Goal: Transaction & Acquisition: Book appointment/travel/reservation

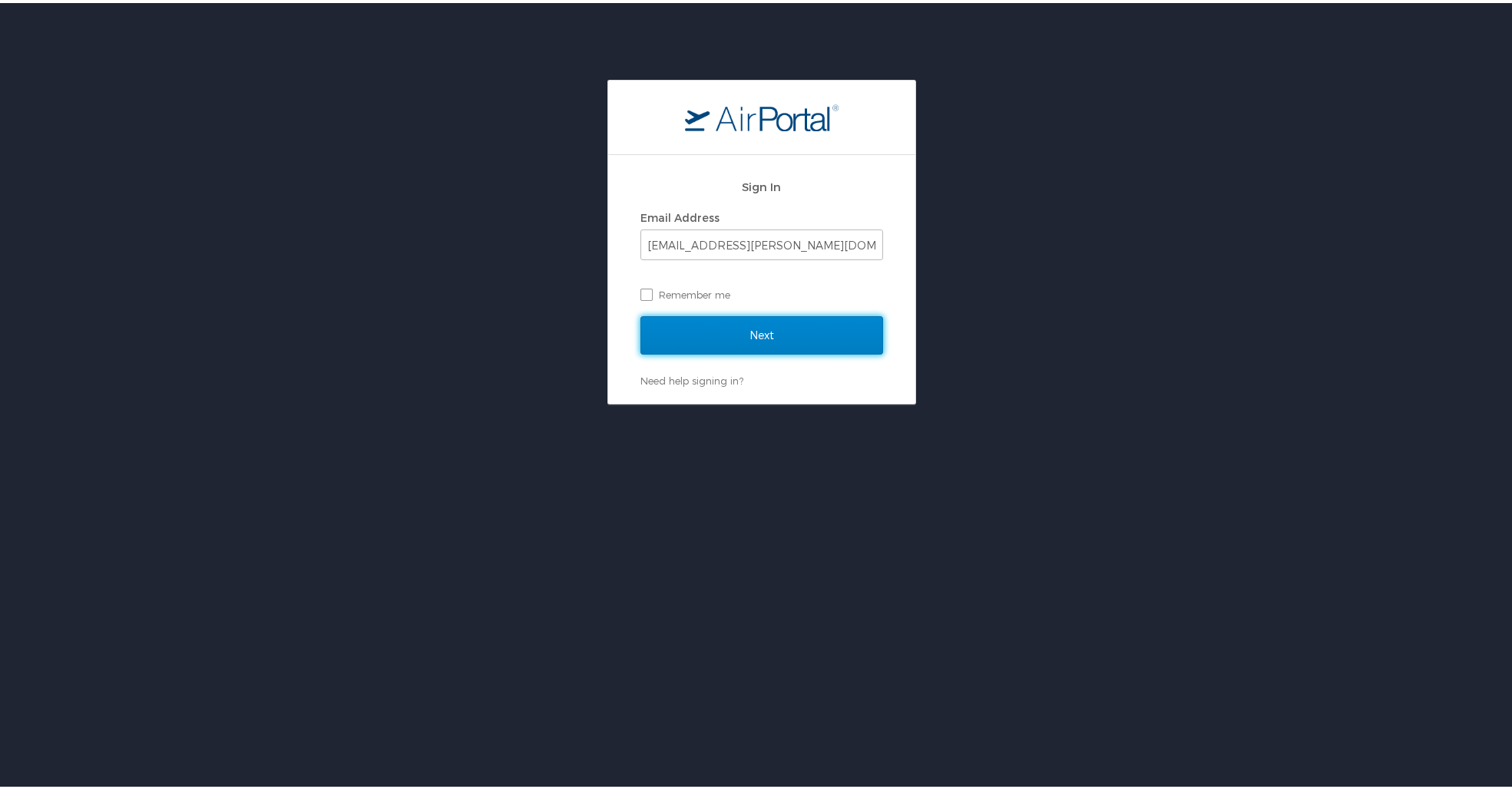
click at [773, 327] on input "Next" at bounding box center [762, 333] width 243 height 39
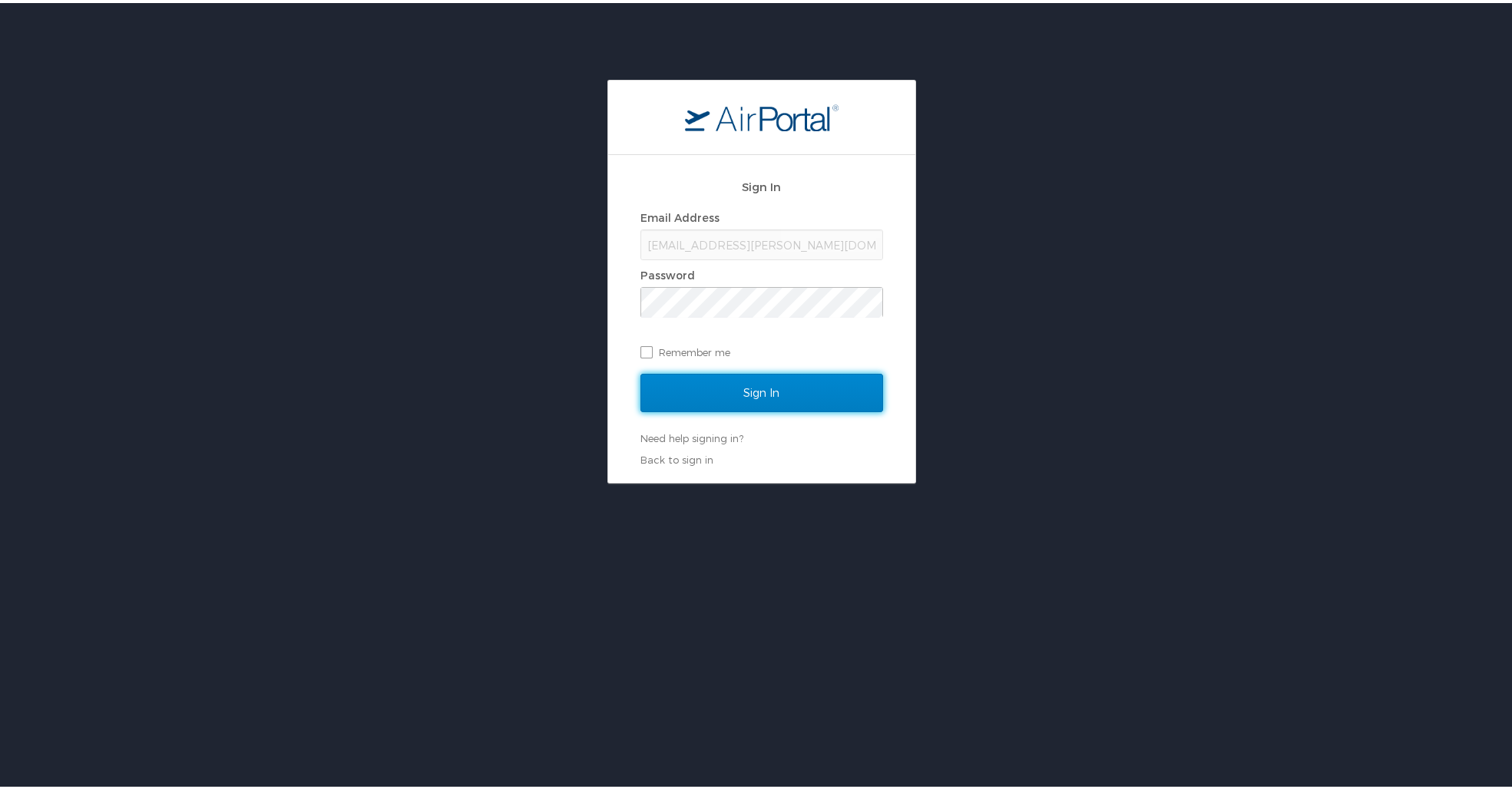
click at [831, 398] on input "Sign In" at bounding box center [762, 390] width 243 height 39
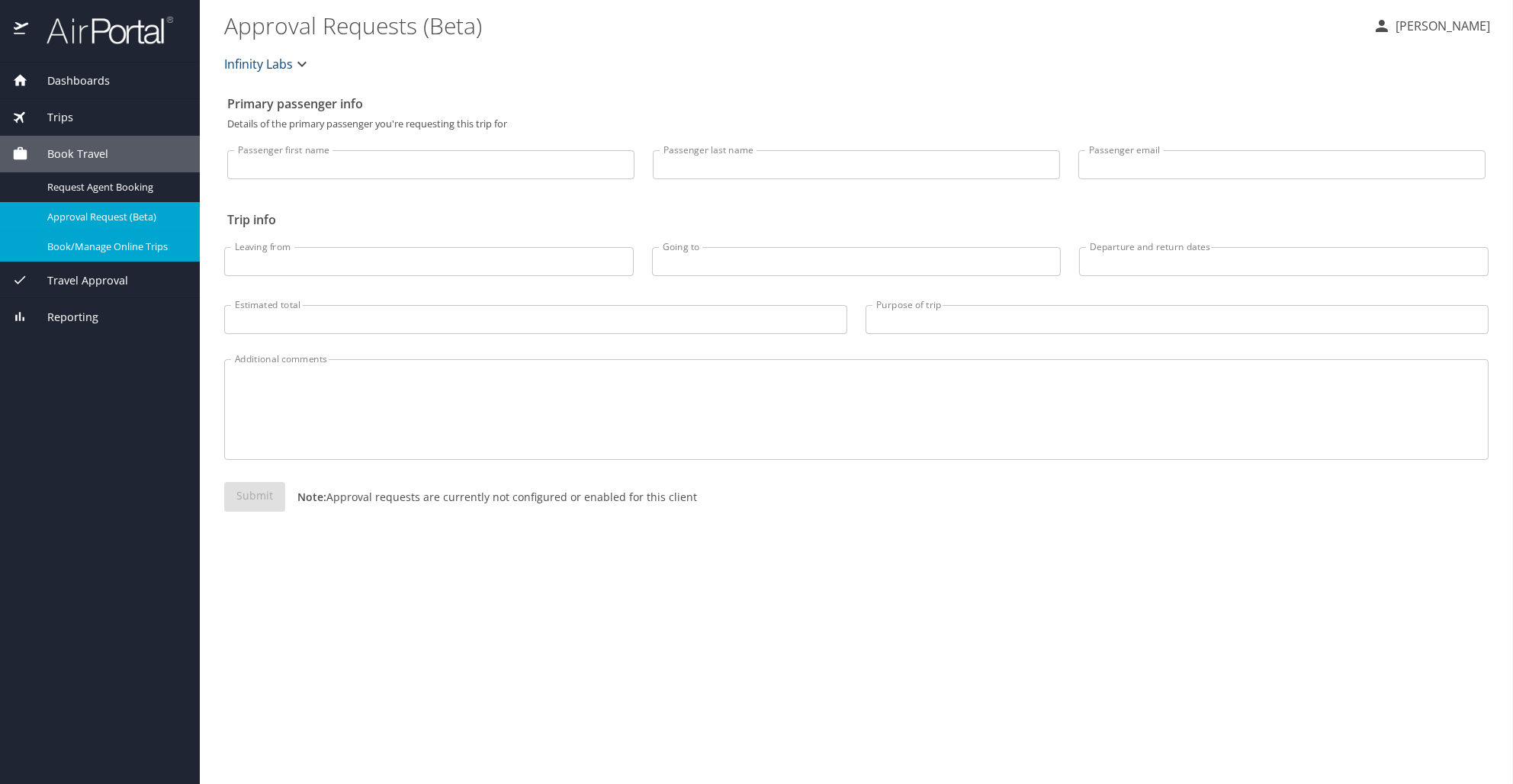
click at [81, 254] on span "Book/Manage Online Trips" at bounding box center [114, 247] width 134 height 14
click at [91, 254] on span "Book/Manage Online Trips" at bounding box center [114, 247] width 134 height 14
